Goal: Transaction & Acquisition: Subscribe to service/newsletter

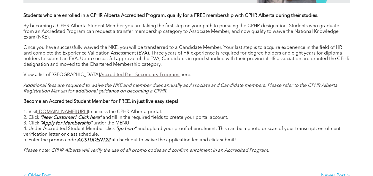
scroll to position [476, 0]
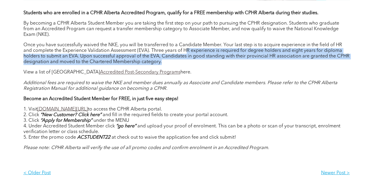
drag, startPoint x: 189, startPoint y: 62, endPoint x: 185, endPoint y: 52, distance: 10.8
click at [185, 52] on p "Once you have successfully waived the NKE, you will be transferred to a Candida…" at bounding box center [186, 53] width 326 height 23
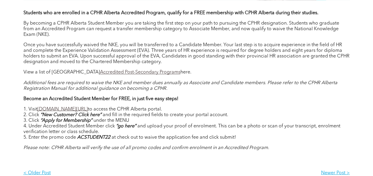
drag, startPoint x: 185, startPoint y: 52, endPoint x: 186, endPoint y: 66, distance: 14.5
click at [186, 66] on div "Students who are enrolled in a CPHR Alberta Accredited Program, qualify for a F…" at bounding box center [186, 80] width 326 height 140
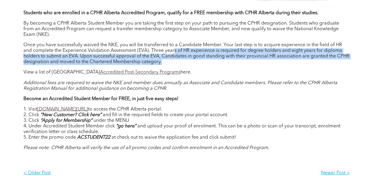
drag, startPoint x: 178, startPoint y: 63, endPoint x: 175, endPoint y: 53, distance: 10.4
click at [175, 53] on p "Once you have successfully waived the NKE, you will be transferred to a Candida…" at bounding box center [186, 53] width 326 height 23
drag, startPoint x: 175, startPoint y: 53, endPoint x: 177, endPoint y: 66, distance: 12.5
click at [177, 65] on p "Once you have successfully waived the NKE, you will be transferred to a Candida…" at bounding box center [186, 53] width 326 height 23
click at [176, 65] on p "Once you have successfully waived the NKE, you will be transferred to a Candida…" at bounding box center [186, 53] width 326 height 23
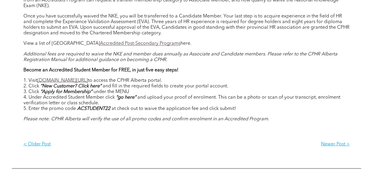
scroll to position [505, 0]
click at [75, 83] on link "cphrab.ca/JoinToday" at bounding box center [62, 80] width 50 height 5
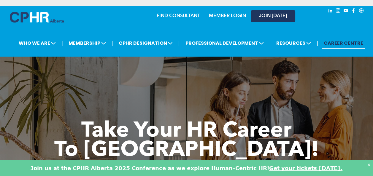
click at [262, 16] on span "JOIN [DATE]" at bounding box center [273, 16] width 28 height 6
